Goal: Find specific page/section: Find specific page/section

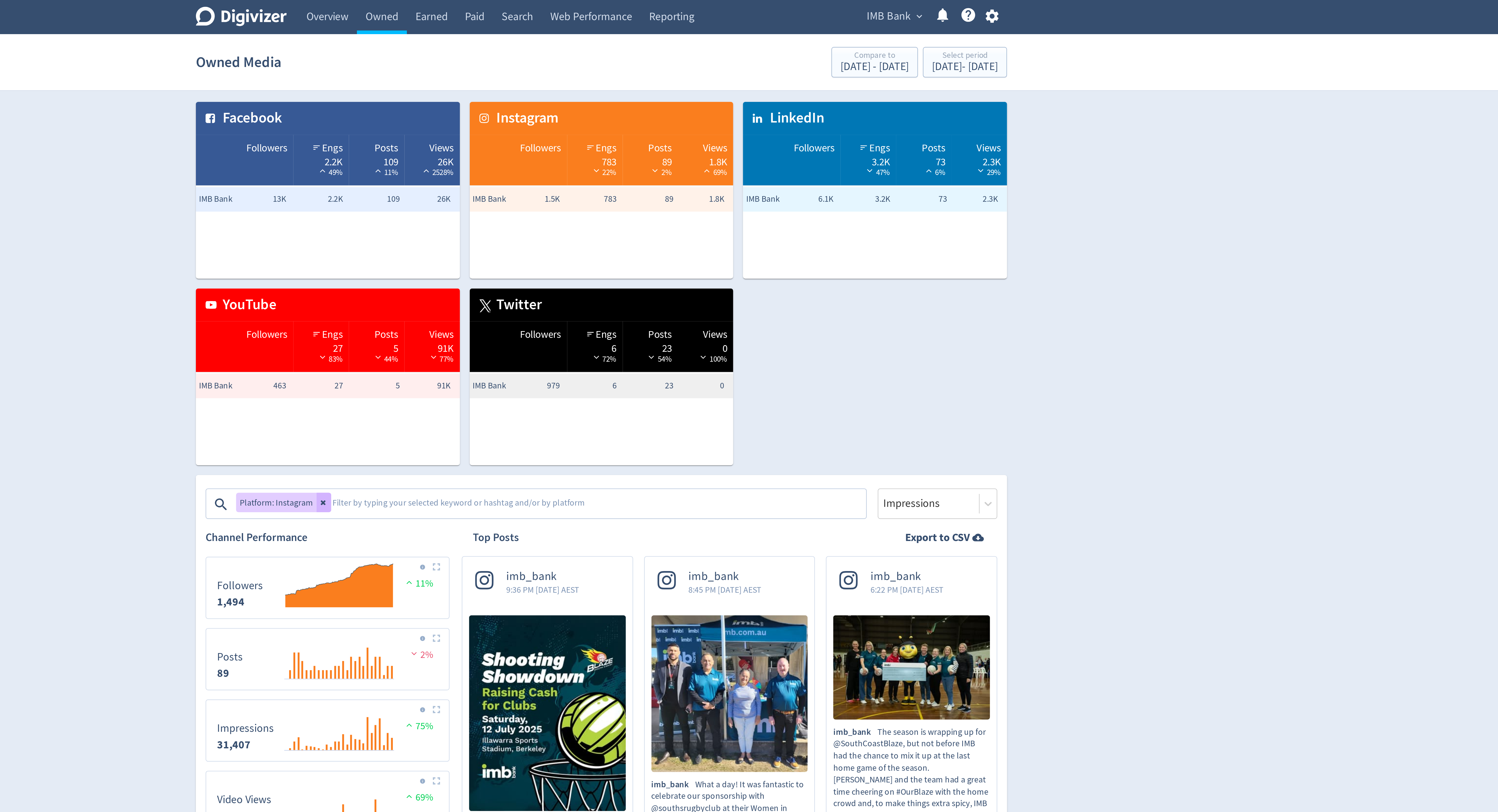
click at [871, 6] on span "IMB Bank" at bounding box center [869, 7] width 19 height 8
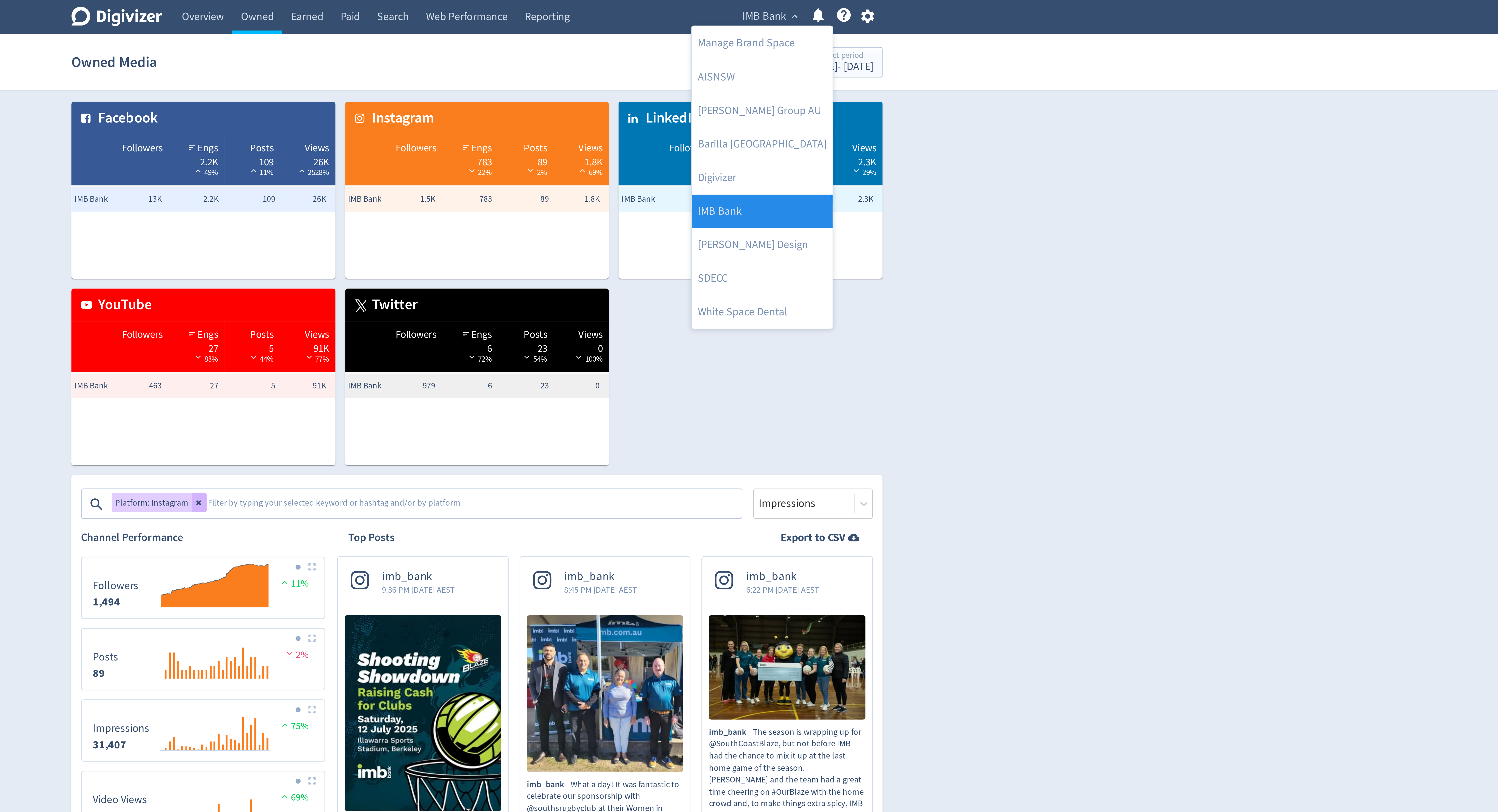
click at [868, 90] on link "IMB Bank" at bounding box center [868, 88] width 59 height 14
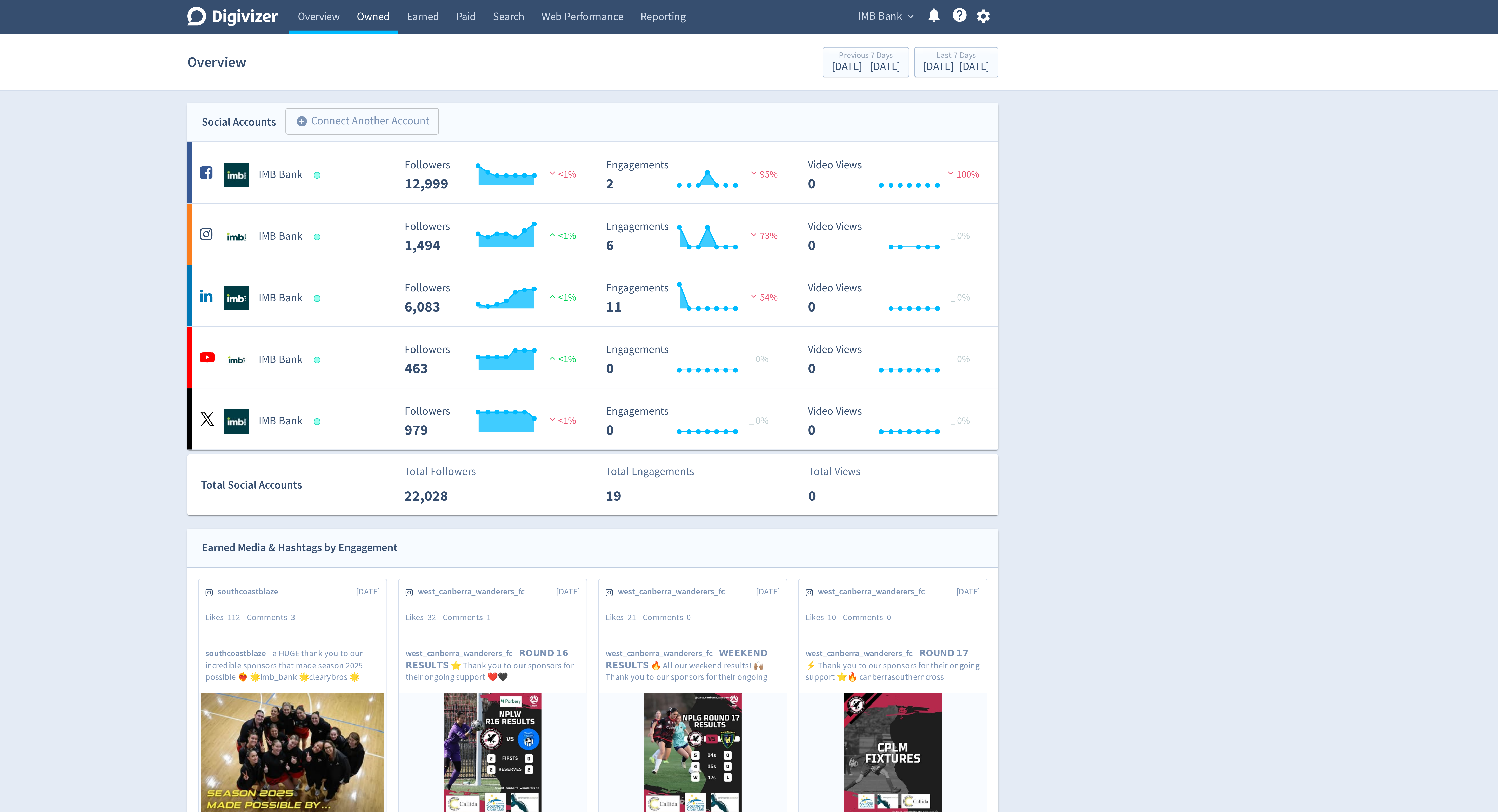
click at [654, 9] on link "Owned" at bounding box center [657, 7] width 21 height 15
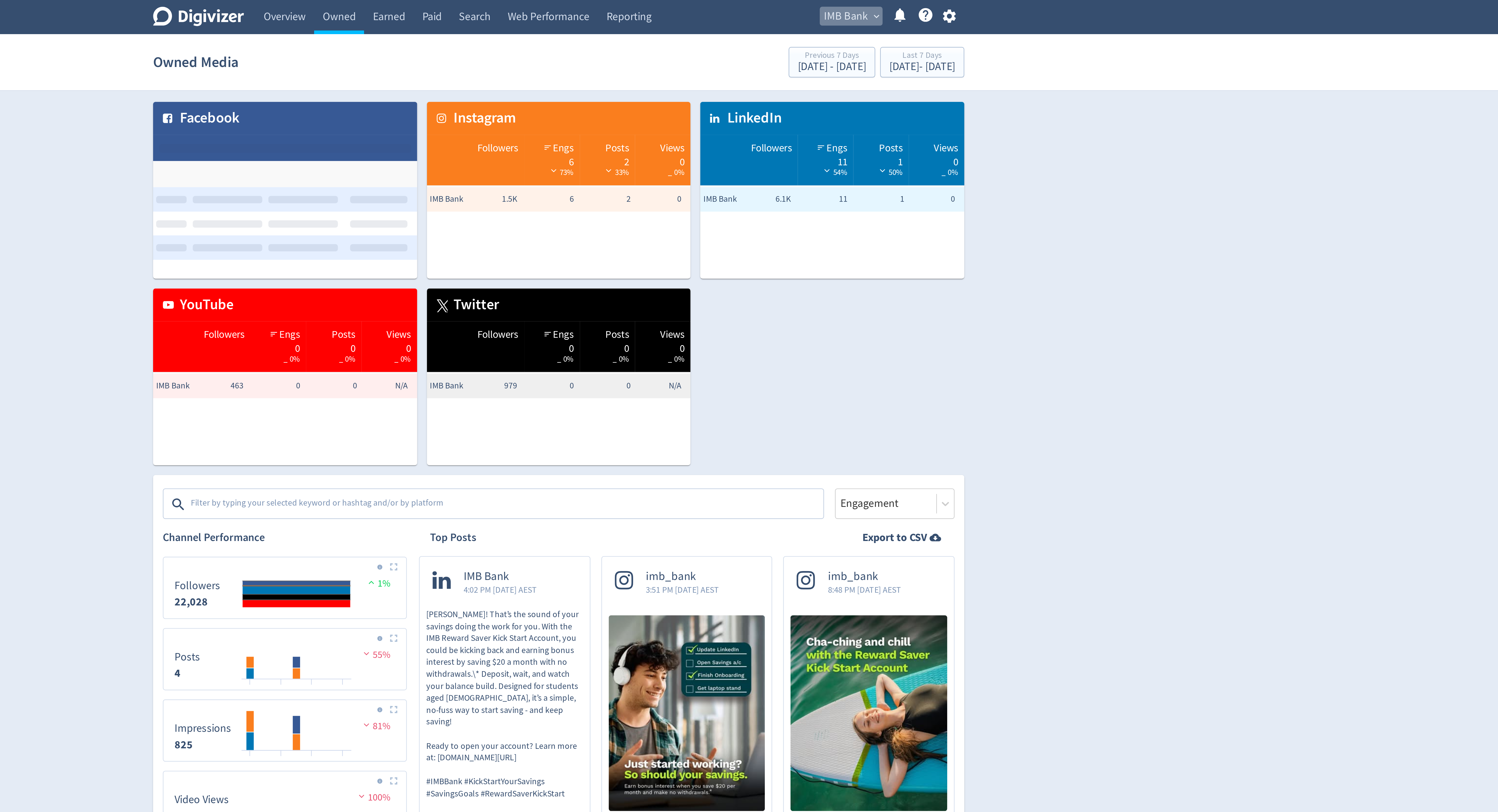
click at [873, 7] on span "IMB Bank" at bounding box center [869, 7] width 19 height 8
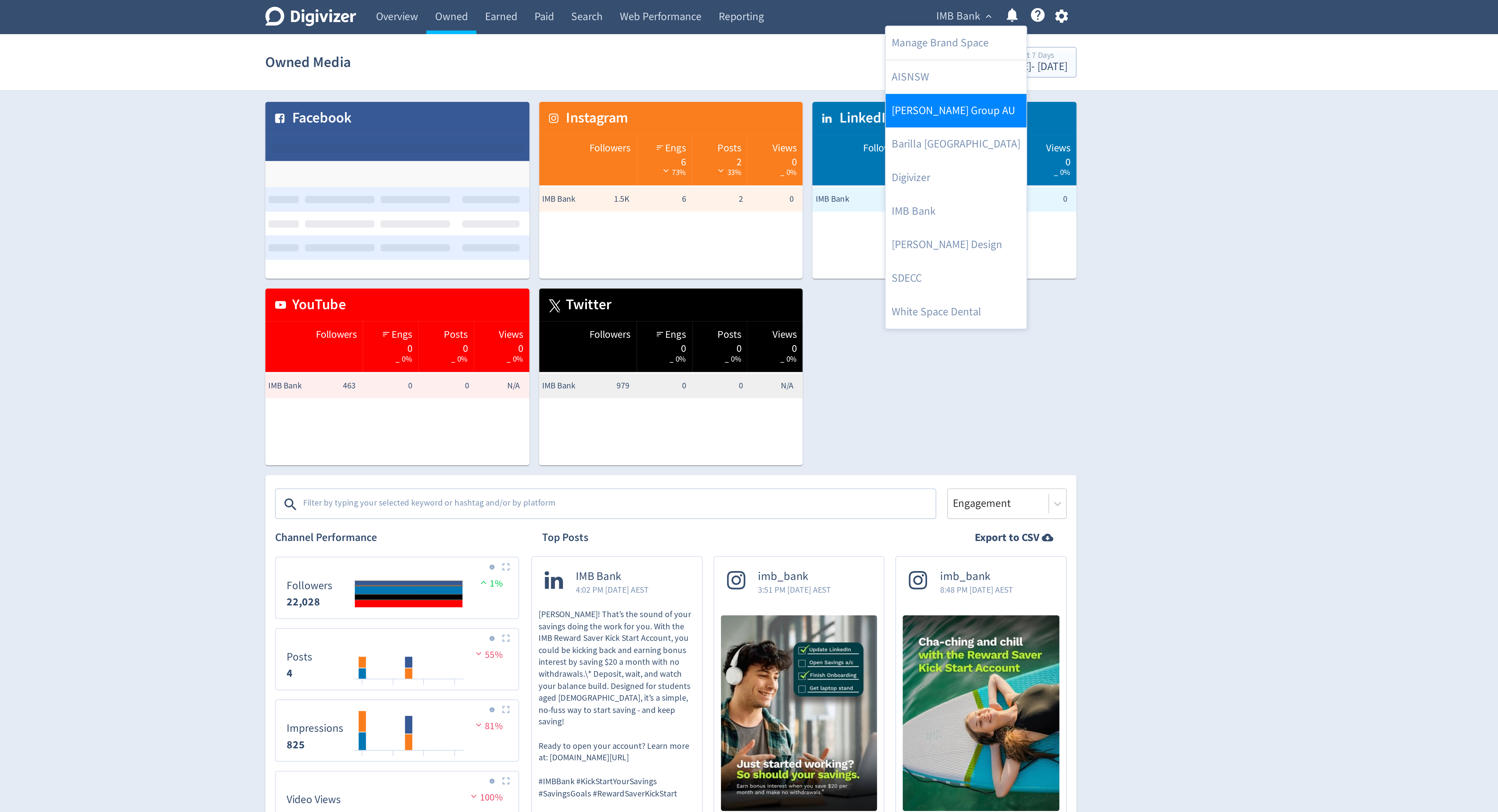
click at [858, 48] on link "[PERSON_NAME] Group AU" at bounding box center [868, 46] width 59 height 14
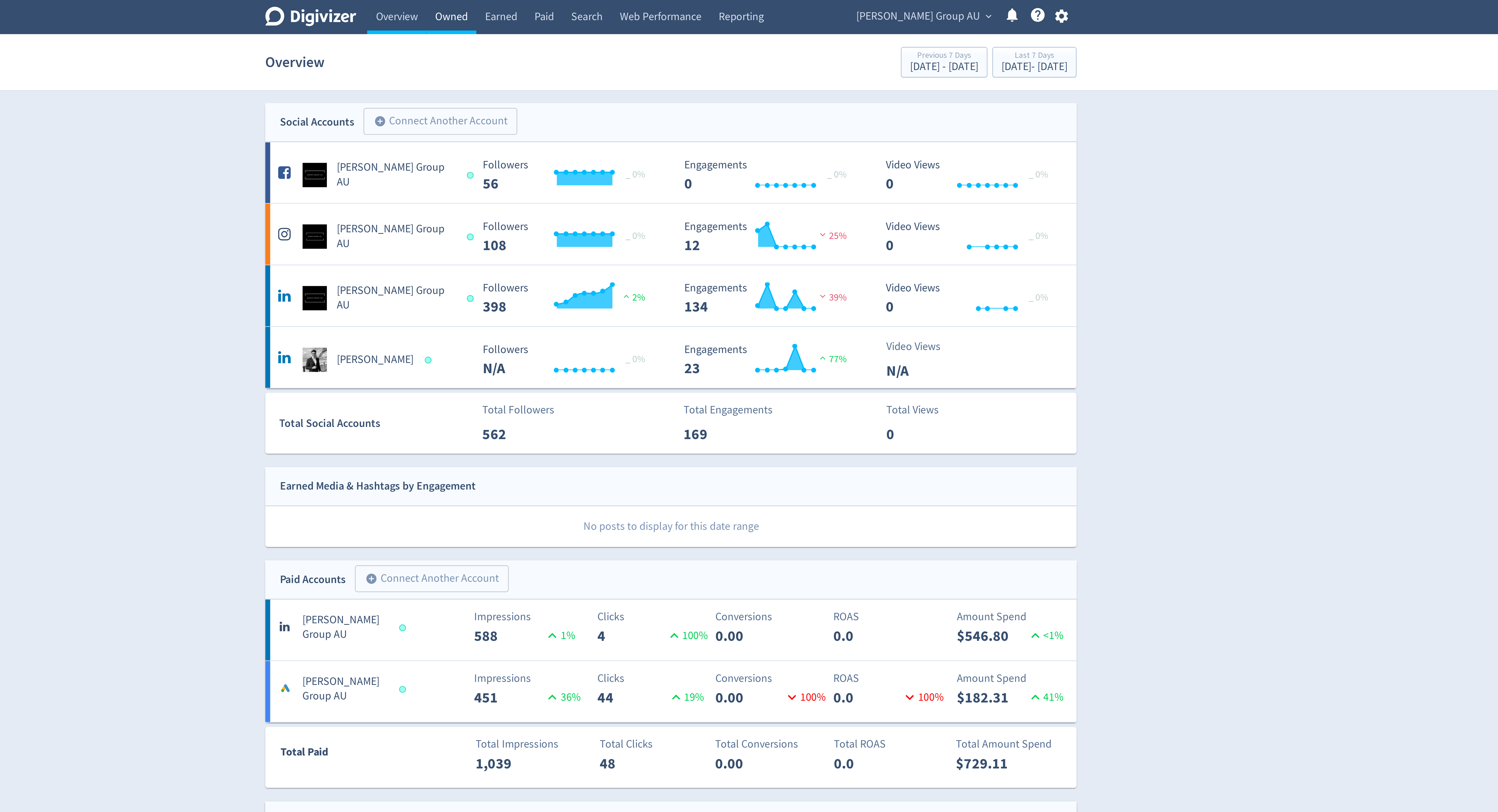
click at [654, 8] on link "Owned" at bounding box center [657, 7] width 21 height 15
